Goal: Task Accomplishment & Management: Manage account settings

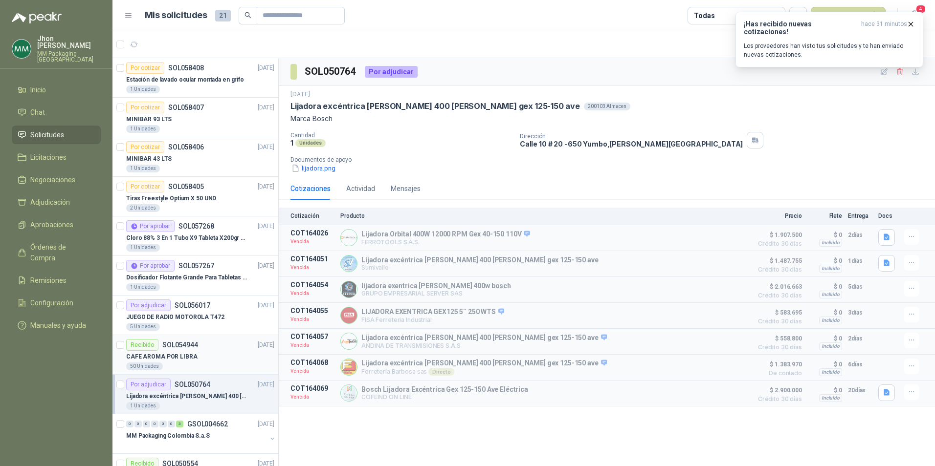
scroll to position [244, 0]
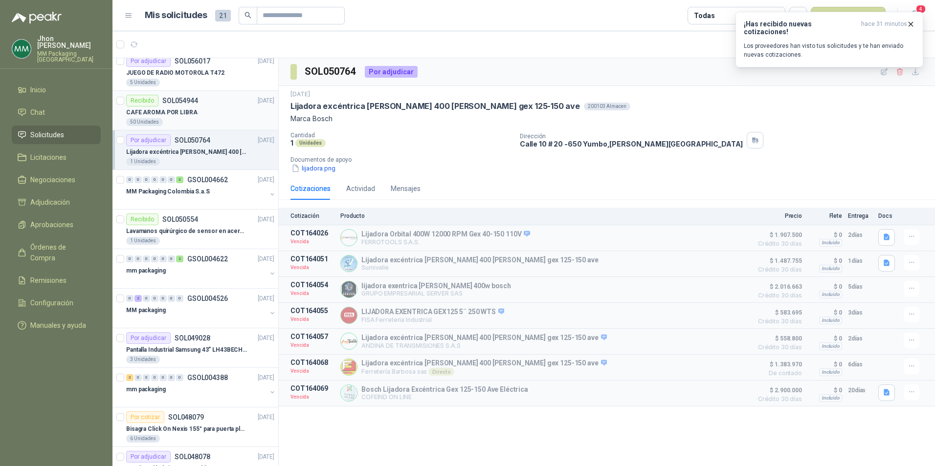
click at [214, 112] on div "CAFE AROMA POR LIBRA" at bounding box center [200, 113] width 148 height 12
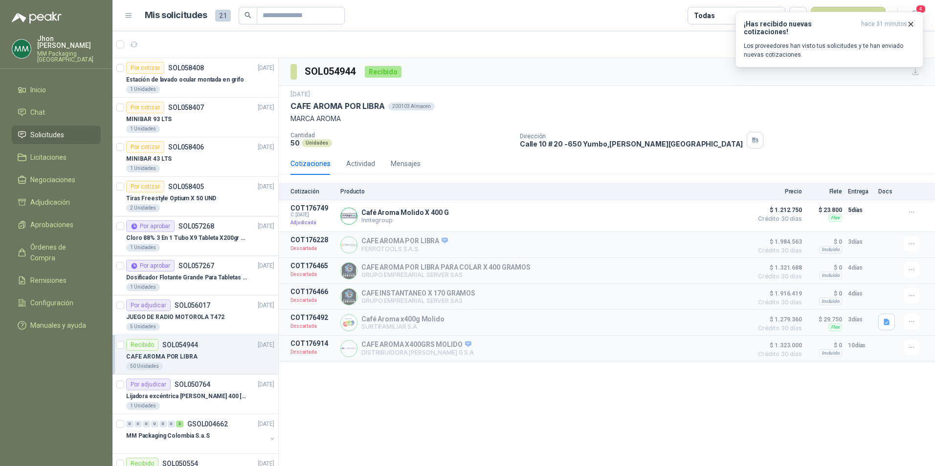
click at [202, 342] on div "Recibido SOL054944 [DATE]" at bounding box center [200, 345] width 148 height 12
click at [201, 77] on p "Estación de lavado ocular montada en grifo" at bounding box center [185, 79] width 118 height 9
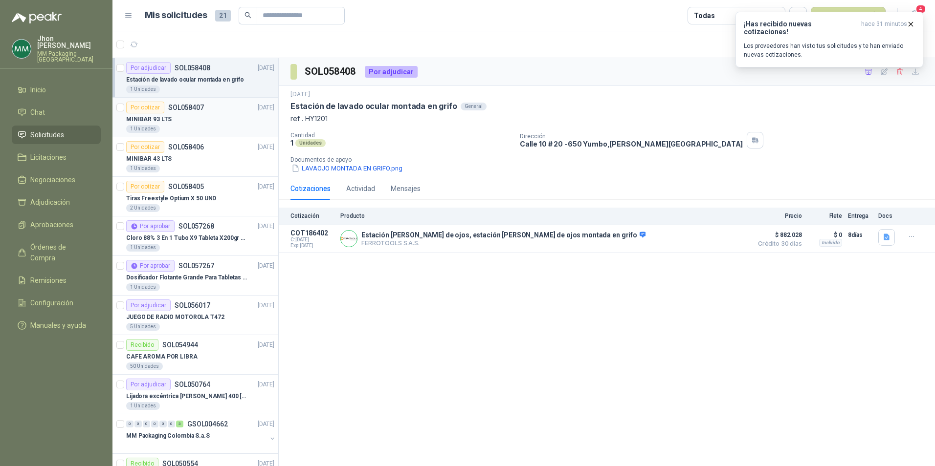
click at [236, 111] on div "Por cotizar SOL058407 [DATE]" at bounding box center [200, 108] width 148 height 12
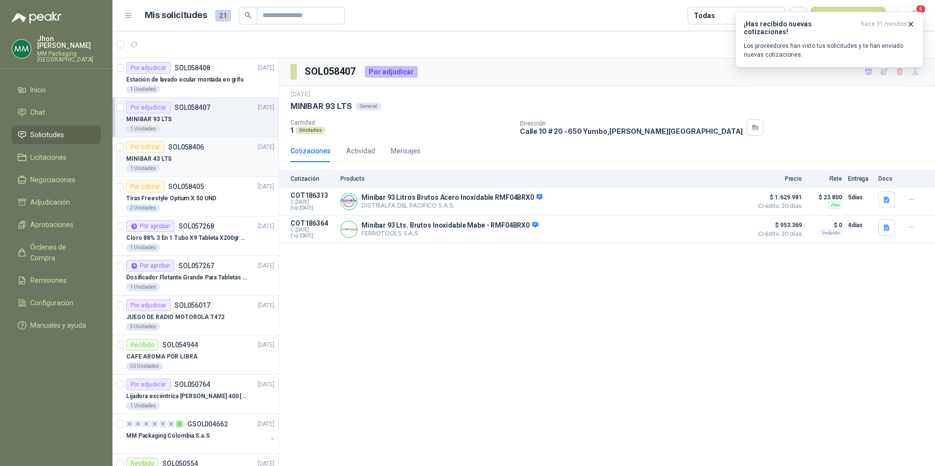
click at [208, 149] on div "Por cotizar SOL058406 [DATE]" at bounding box center [200, 147] width 148 height 12
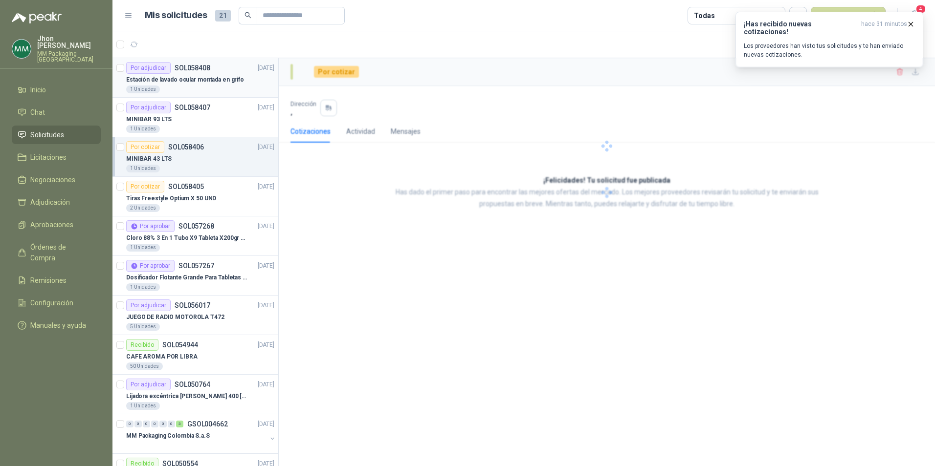
click at [199, 86] on div "1 Unidades" at bounding box center [200, 90] width 148 height 8
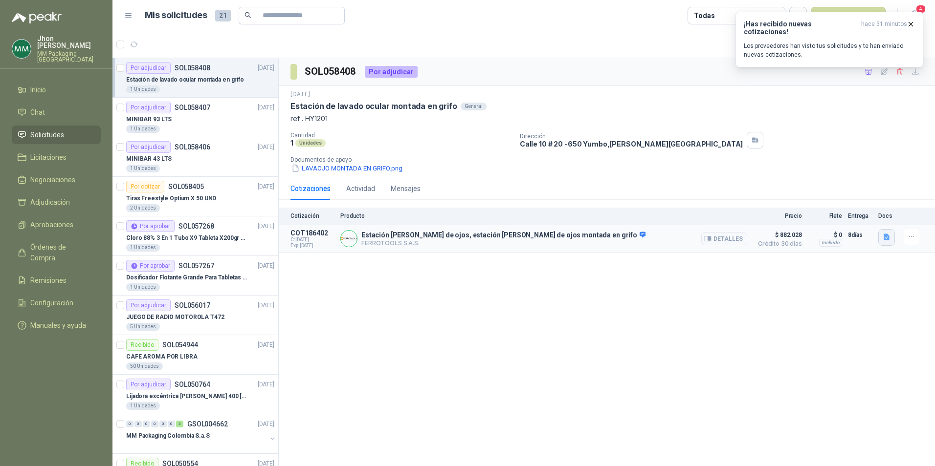
click at [886, 236] on icon "button" at bounding box center [886, 237] width 6 height 6
click at [869, 164] on button "image.png" at bounding box center [867, 165] width 43 height 10
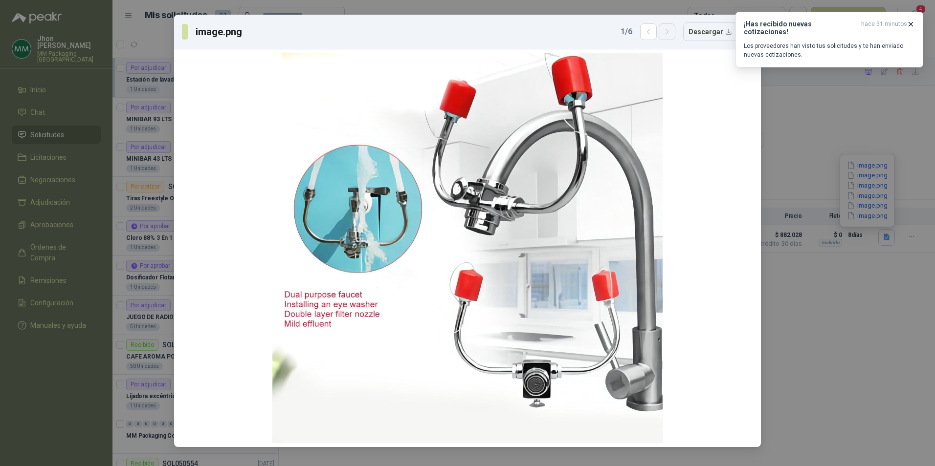
click at [669, 36] on button "button" at bounding box center [667, 31] width 17 height 17
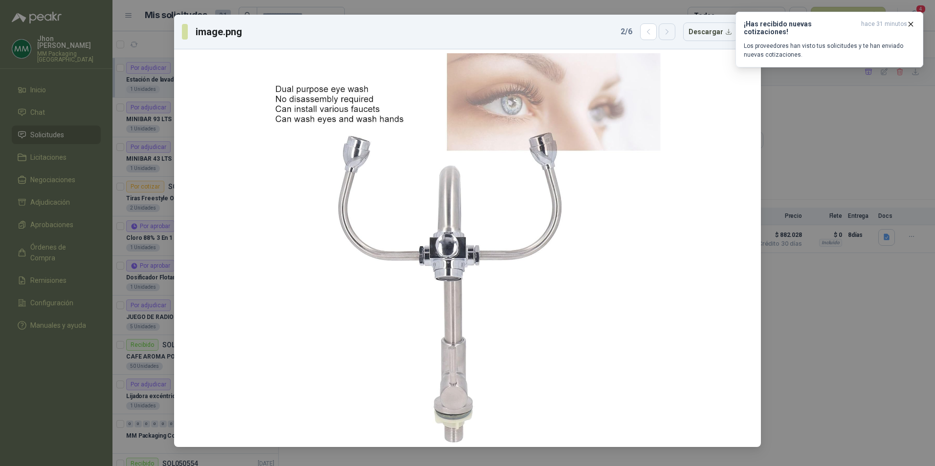
click at [669, 36] on button "button" at bounding box center [667, 31] width 17 height 17
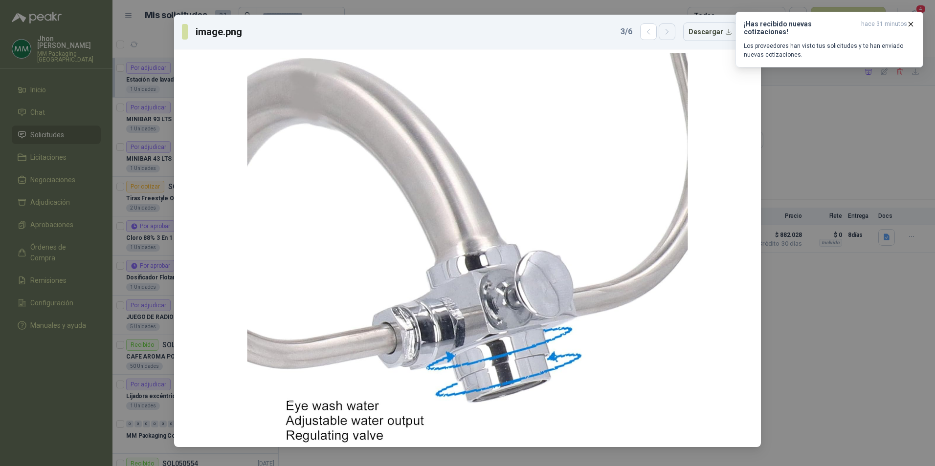
click at [669, 36] on button "button" at bounding box center [667, 31] width 17 height 17
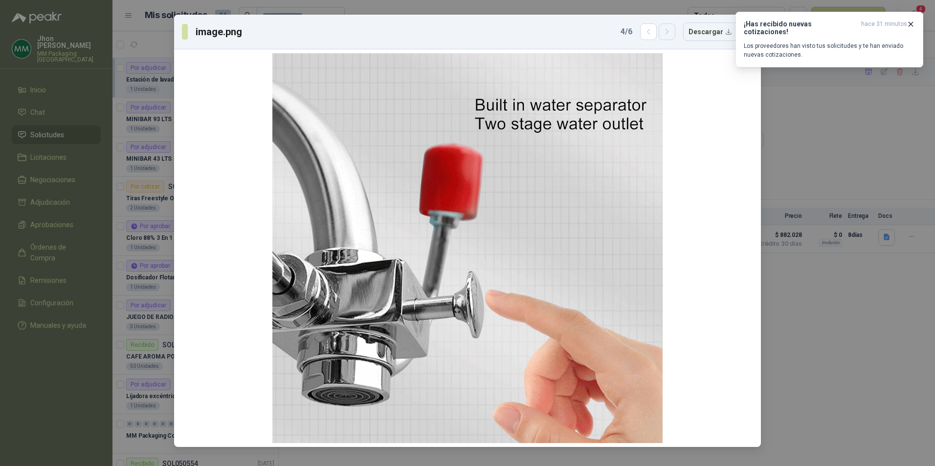
click at [669, 36] on button "button" at bounding box center [667, 31] width 17 height 17
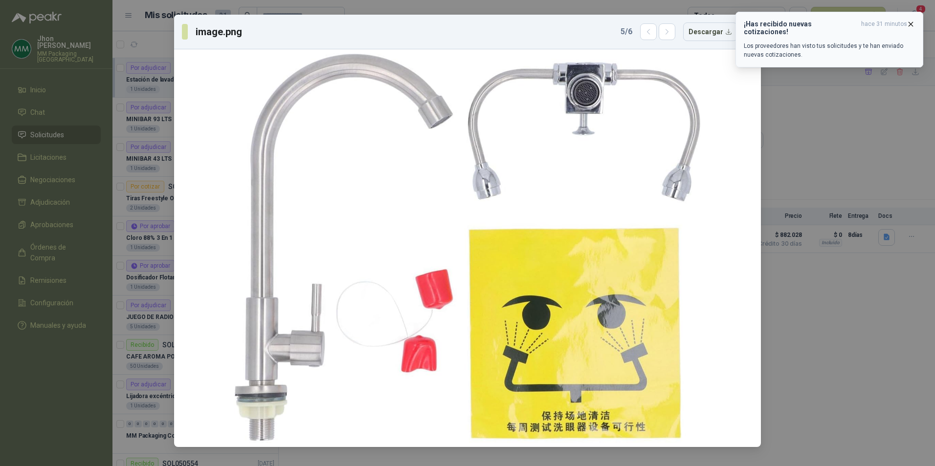
click at [911, 24] on icon "button" at bounding box center [911, 24] width 4 height 4
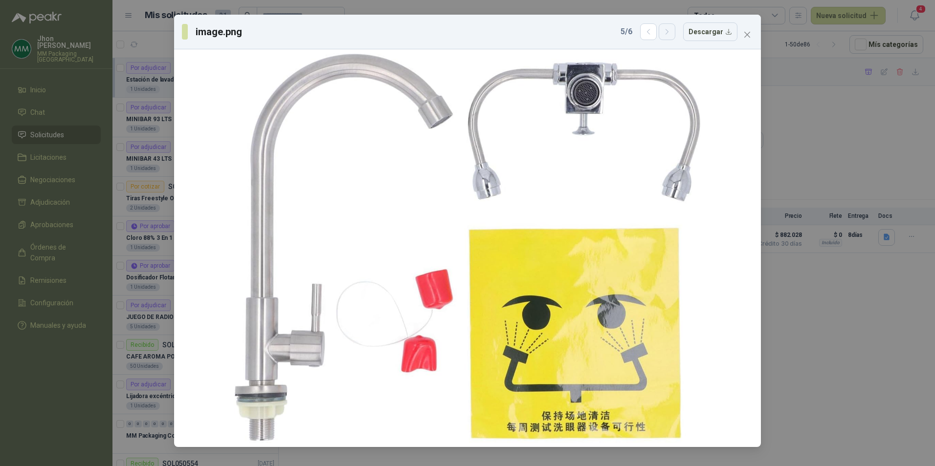
click at [670, 32] on icon "button" at bounding box center [667, 32] width 8 height 8
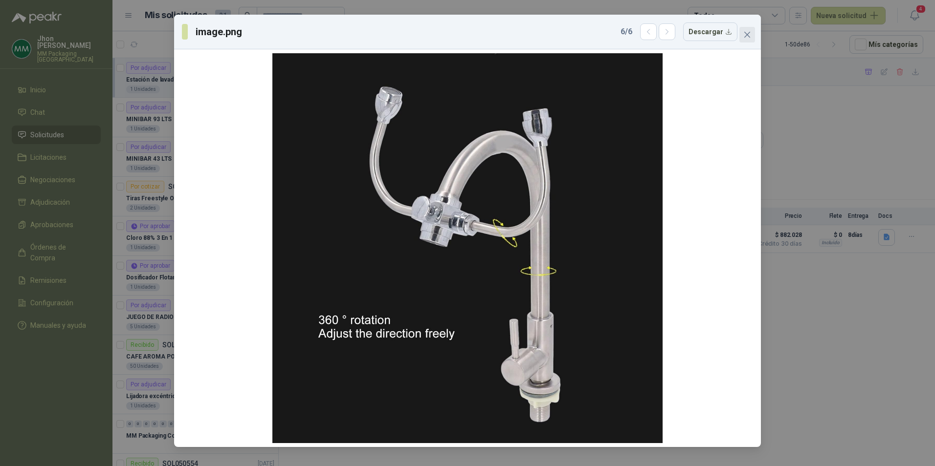
click at [745, 34] on icon "close" at bounding box center [747, 35] width 8 height 8
